Goal: Task Accomplishment & Management: Manage account settings

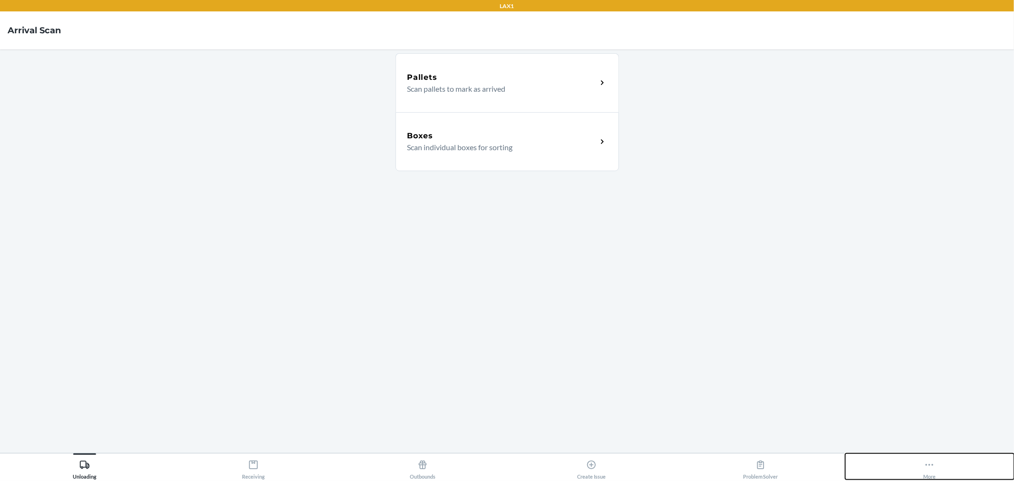
click at [932, 473] on div "More" at bounding box center [929, 468] width 12 height 24
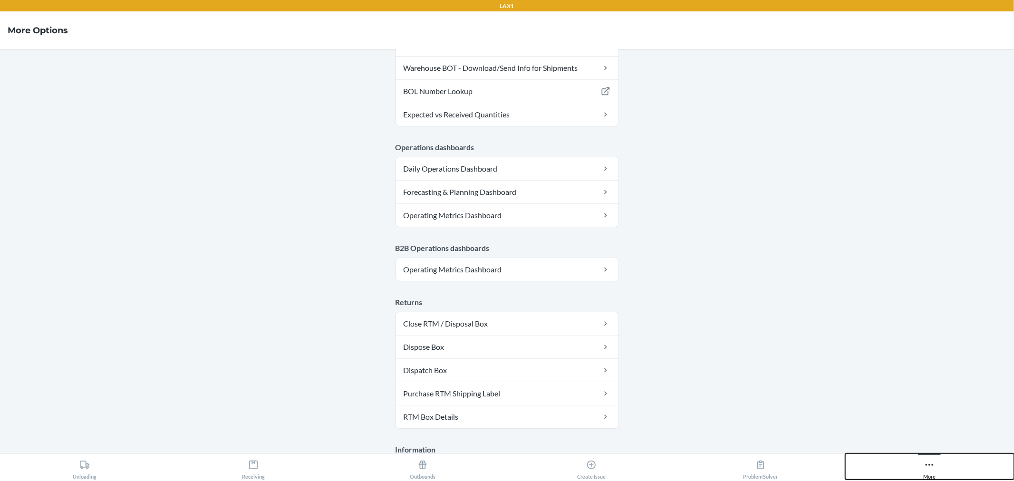
scroll to position [434, 0]
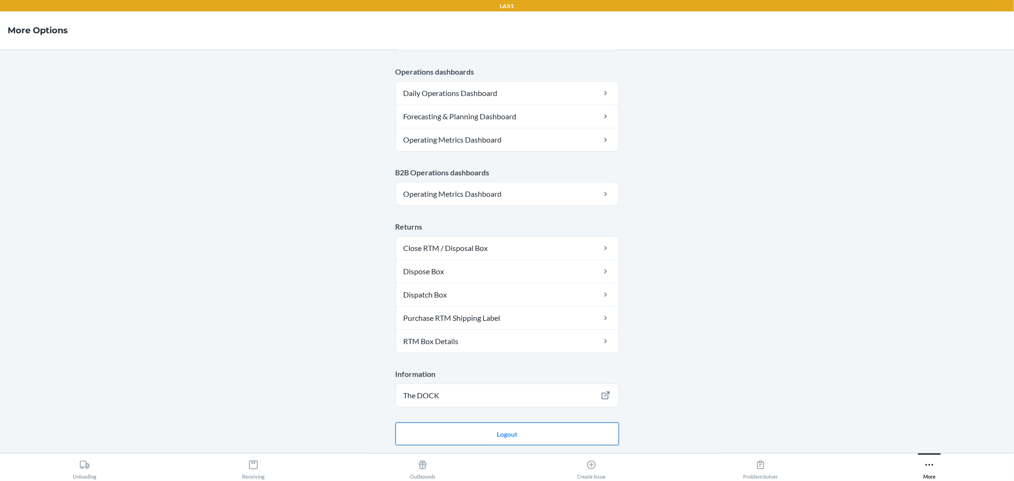
click at [514, 429] on button "Logout" at bounding box center [507, 434] width 223 height 23
